Goal: Transaction & Acquisition: Purchase product/service

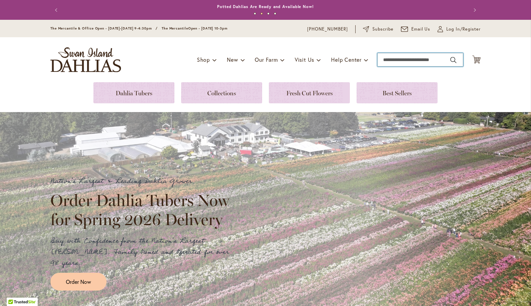
click at [382, 61] on input "Search" at bounding box center [420, 59] width 86 height 13
paste input "**********"
type input "**********"
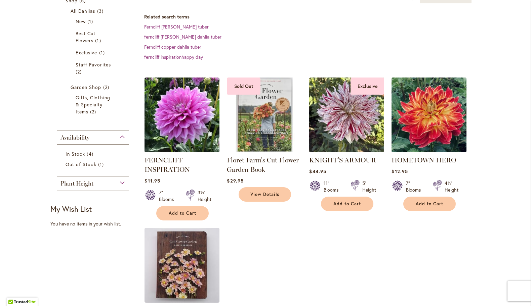
scroll to position [133, 0]
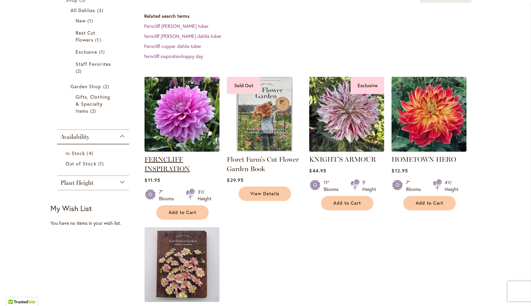
click at [160, 161] on link "FERNCLIFF INSPIRATION" at bounding box center [166, 163] width 45 height 17
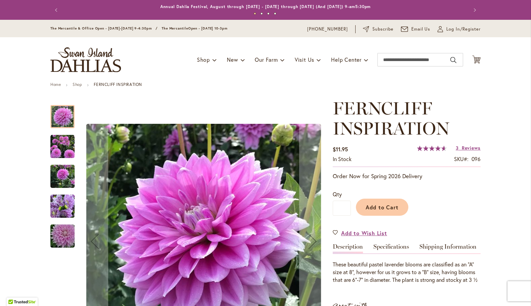
click at [59, 149] on img "Ferncliff Inspiration" at bounding box center [62, 147] width 24 height 24
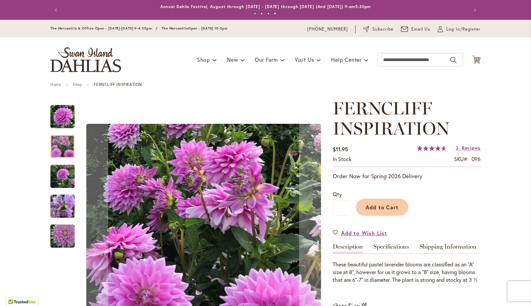
click at [57, 178] on img "Ferncliff Inspiration" at bounding box center [62, 177] width 24 height 32
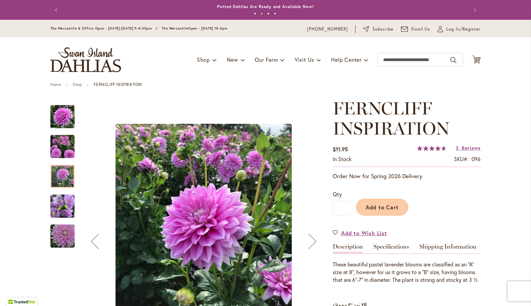
click at [58, 205] on img "Ferncliff Inspiration" at bounding box center [62, 206] width 24 height 32
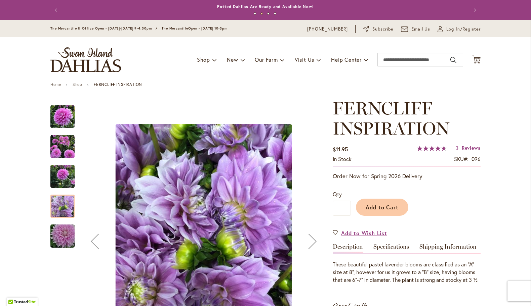
click at [58, 242] on img "Ferncliff Inspiration" at bounding box center [62, 236] width 48 height 32
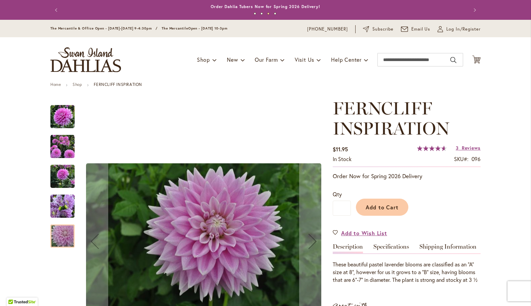
click at [55, 206] on img "Ferncliff Inspiration" at bounding box center [62, 206] width 24 height 32
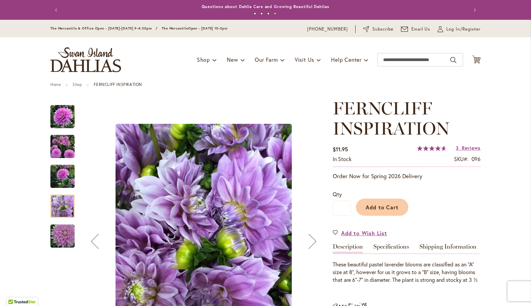
click at [56, 174] on img "Ferncliff Inspiration" at bounding box center [62, 177] width 24 height 32
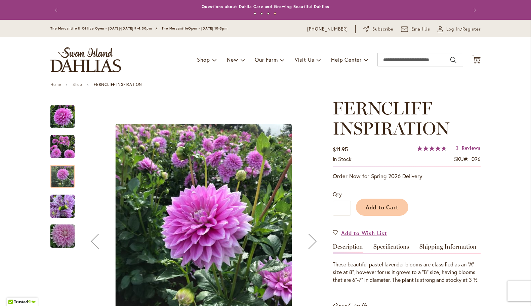
click at [58, 148] on img "Ferncliff Inspiration" at bounding box center [62, 147] width 24 height 24
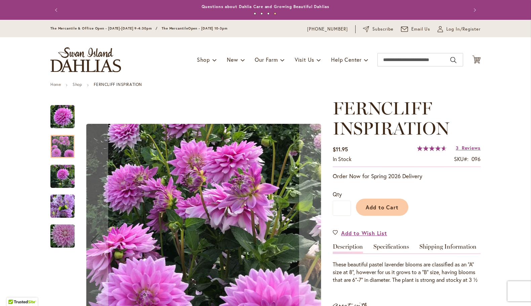
click at [60, 119] on img "Ferncliff Inspiration" at bounding box center [62, 117] width 24 height 24
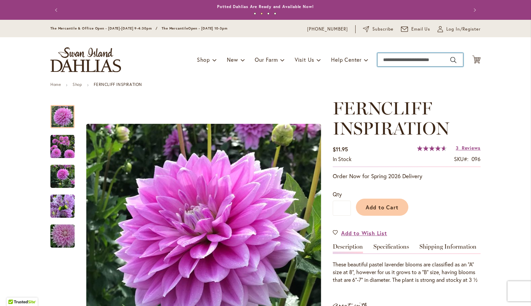
click at [382, 59] on input "Search" at bounding box center [420, 59] width 86 height 13
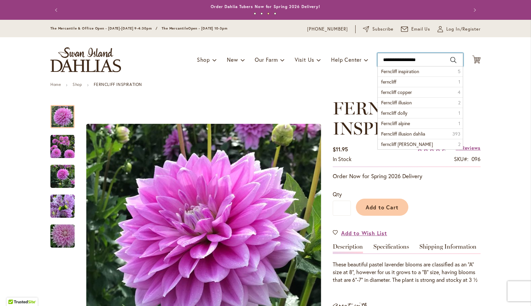
type input "**********"
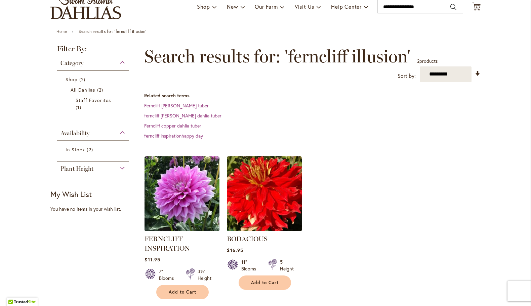
scroll to position [51, 0]
